Goal: Task Accomplishment & Management: Complete application form

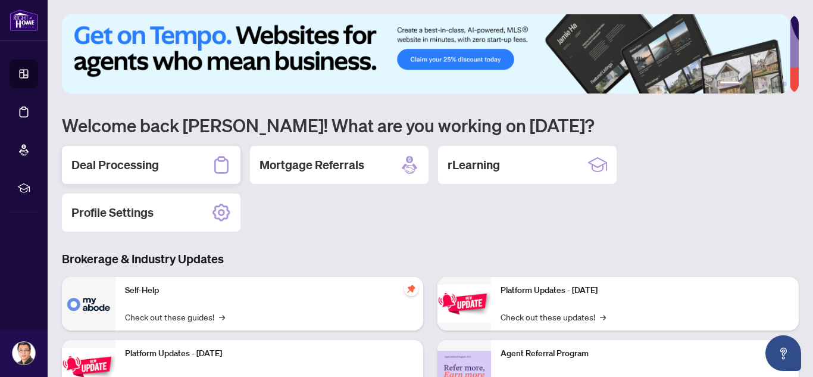
click at [177, 158] on div "Deal Processing" at bounding box center [151, 165] width 178 height 38
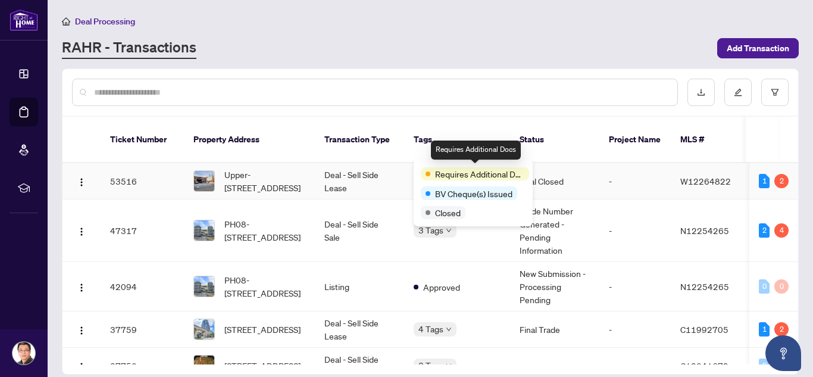
click at [475, 174] on span "Requires Additional Docs" at bounding box center [479, 173] width 89 height 13
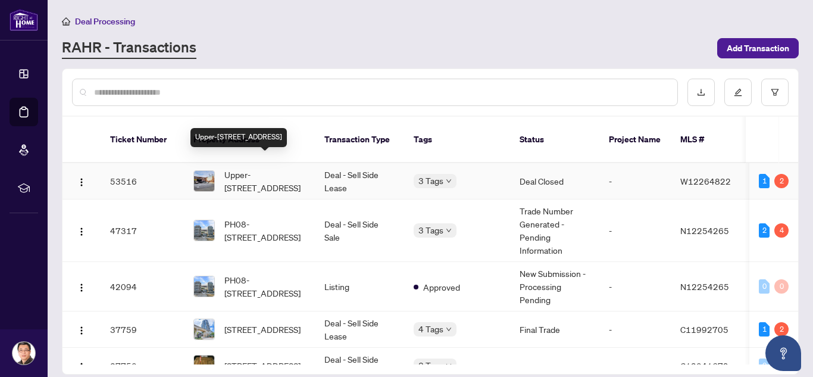
click at [251, 168] on span "Upper-[STREET_ADDRESS]" at bounding box center [264, 181] width 81 height 26
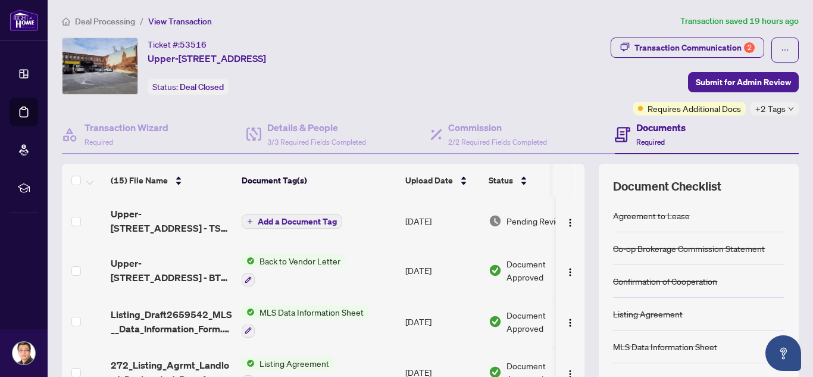
click at [788, 108] on icon "down" at bounding box center [791, 109] width 6 height 6
click at [587, 103] on div "Transaction Communication 2 Submit for Admin Review Requires Additional Docs +2…" at bounding box center [620, 76] width 358 height 78
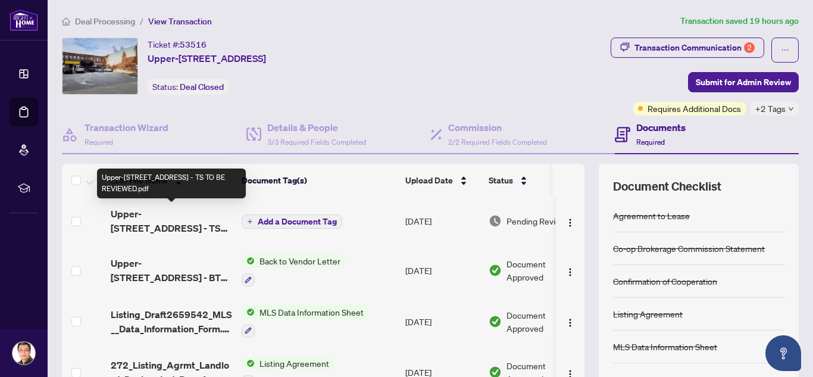
click at [173, 215] on span "Upper-[STREET_ADDRESS] - TS TO BE REVIEWED.pdf" at bounding box center [171, 220] width 121 height 29
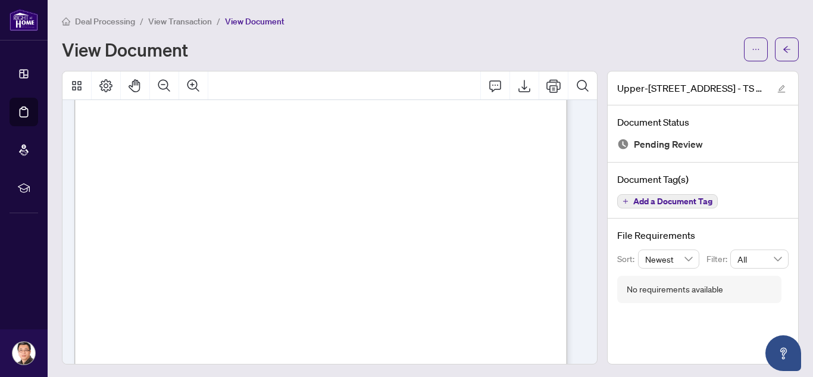
scroll to position [178, 0]
click at [517, 83] on icon "Export" at bounding box center [524, 86] width 14 height 14
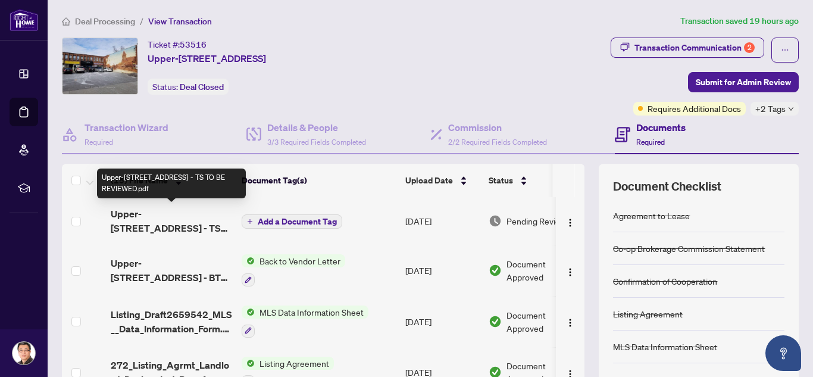
click at [182, 218] on span "Upper-[STREET_ADDRESS] - TS TO BE REVIEWED.pdf" at bounding box center [171, 220] width 121 height 29
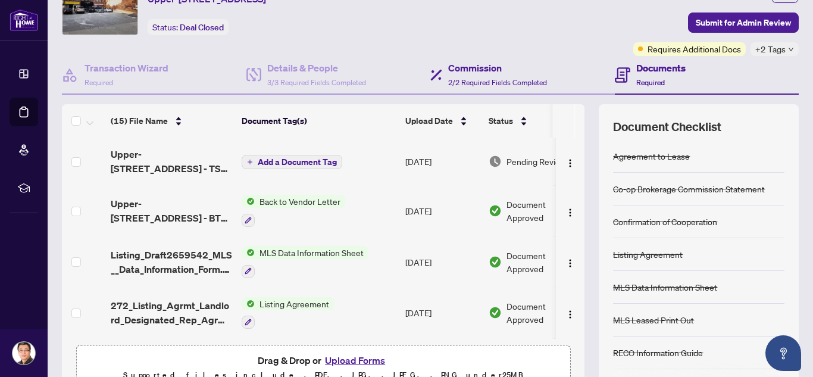
scroll to position [121, 0]
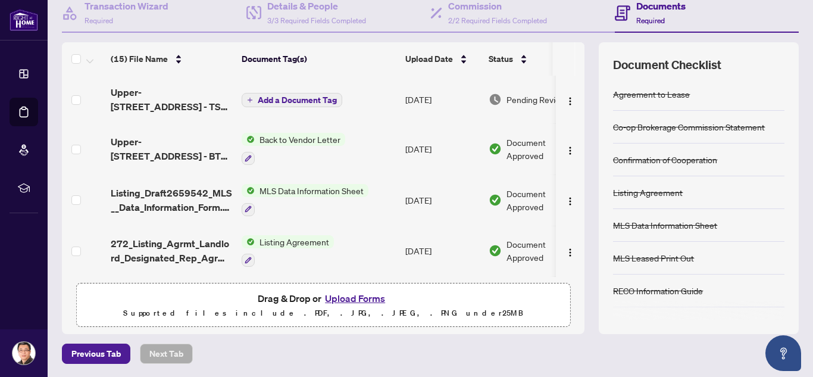
click at [343, 296] on button "Upload Forms" at bounding box center [354, 297] width 67 height 15
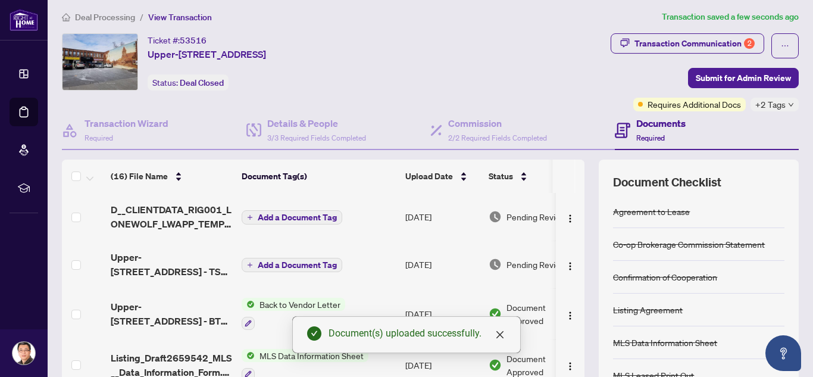
scroll to position [0, 0]
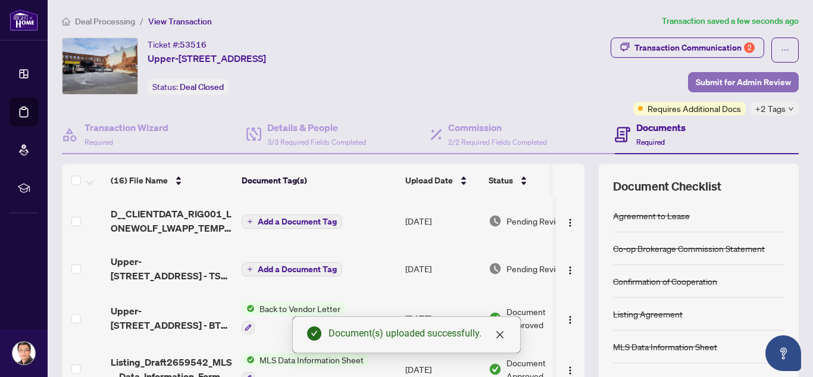
click at [729, 80] on span "Submit for Admin Review" at bounding box center [742, 82] width 95 height 19
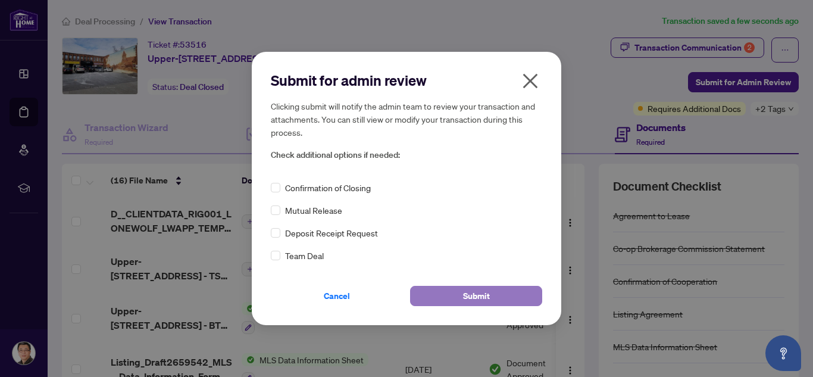
click at [488, 294] on button "Submit" at bounding box center [476, 296] width 132 height 20
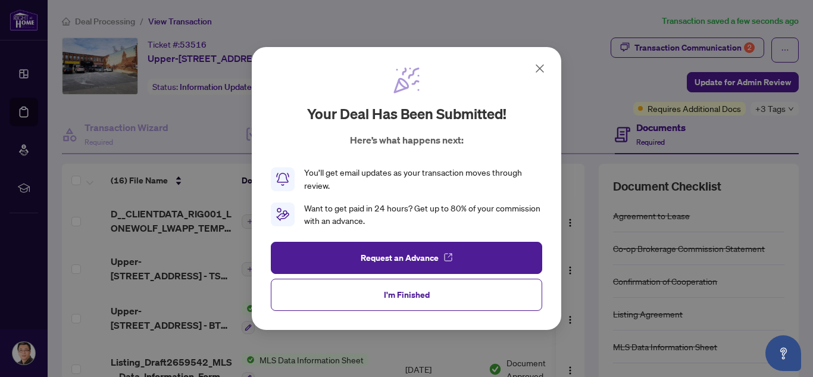
click at [541, 67] on icon at bounding box center [539, 68] width 7 height 7
